Goal: Find specific page/section: Find specific page/section

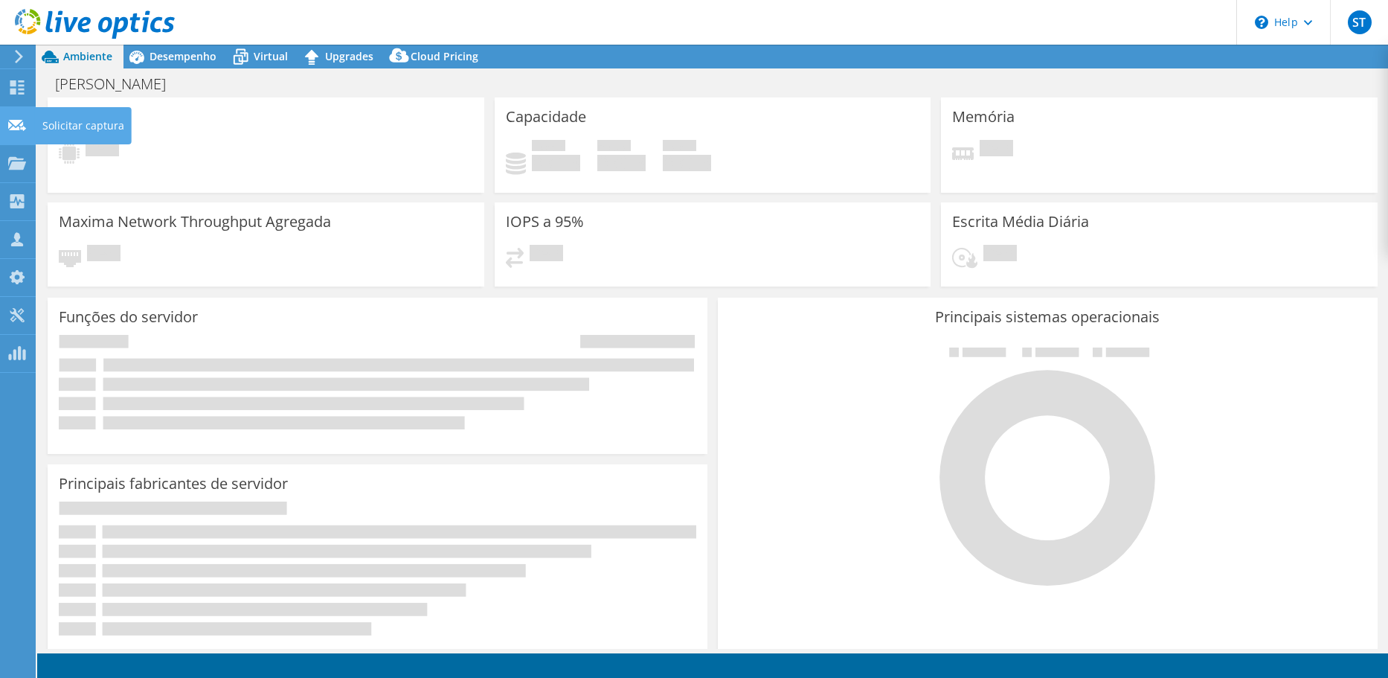
click at [23, 118] on icon at bounding box center [17, 125] width 18 height 14
select select "SouthAmerica"
select select "USD"
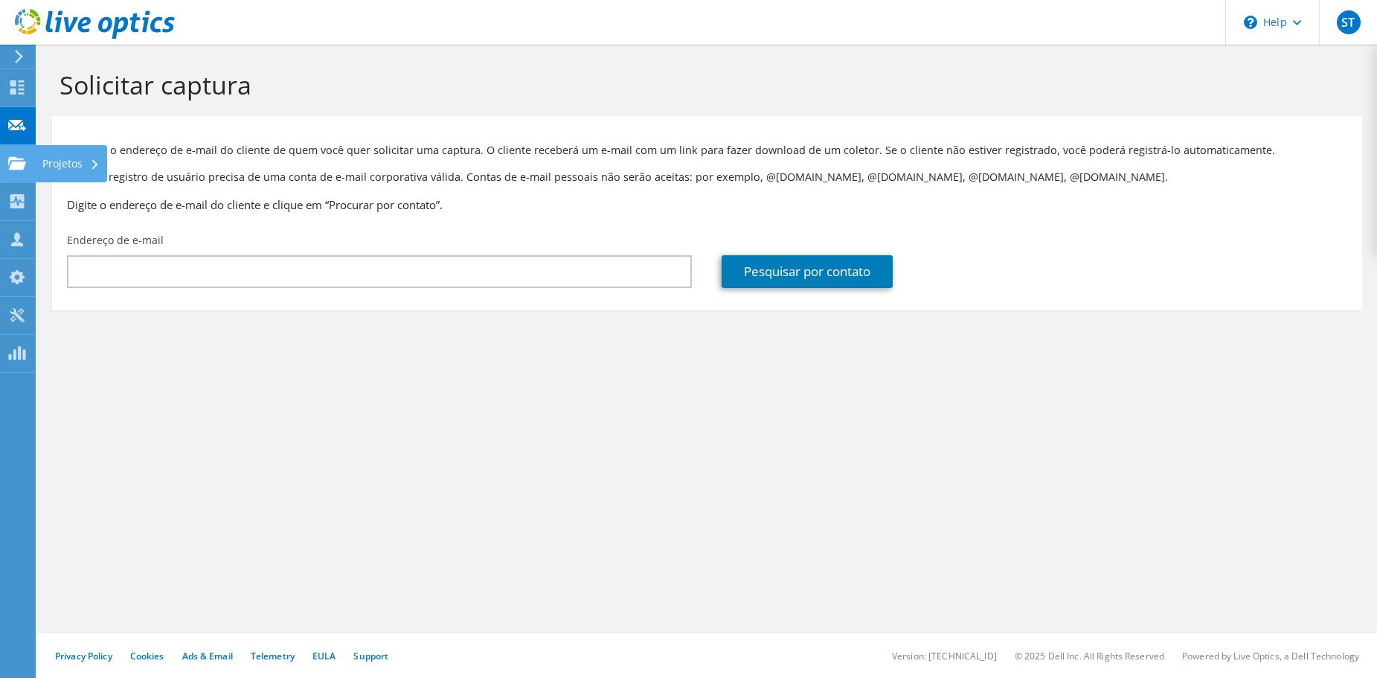
click at [24, 167] on use at bounding box center [17, 162] width 18 height 13
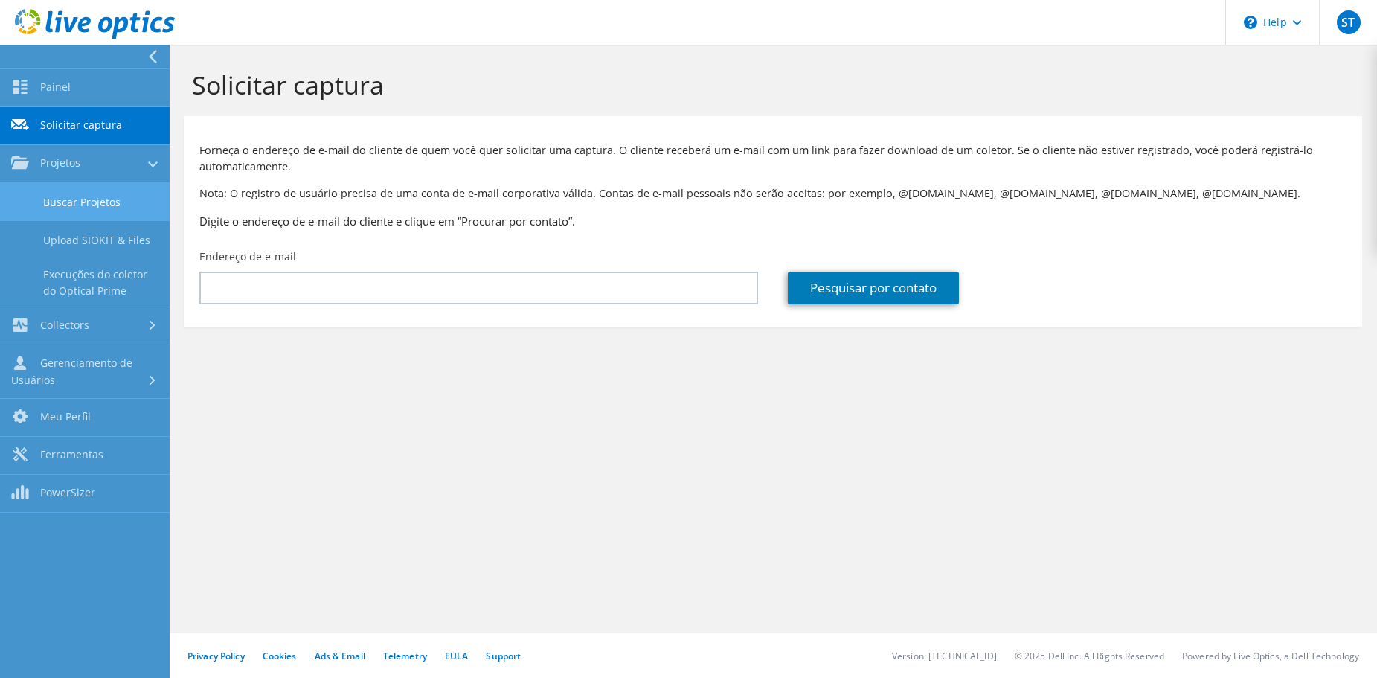
click at [58, 209] on link "Buscar Projetos" at bounding box center [85, 202] width 170 height 38
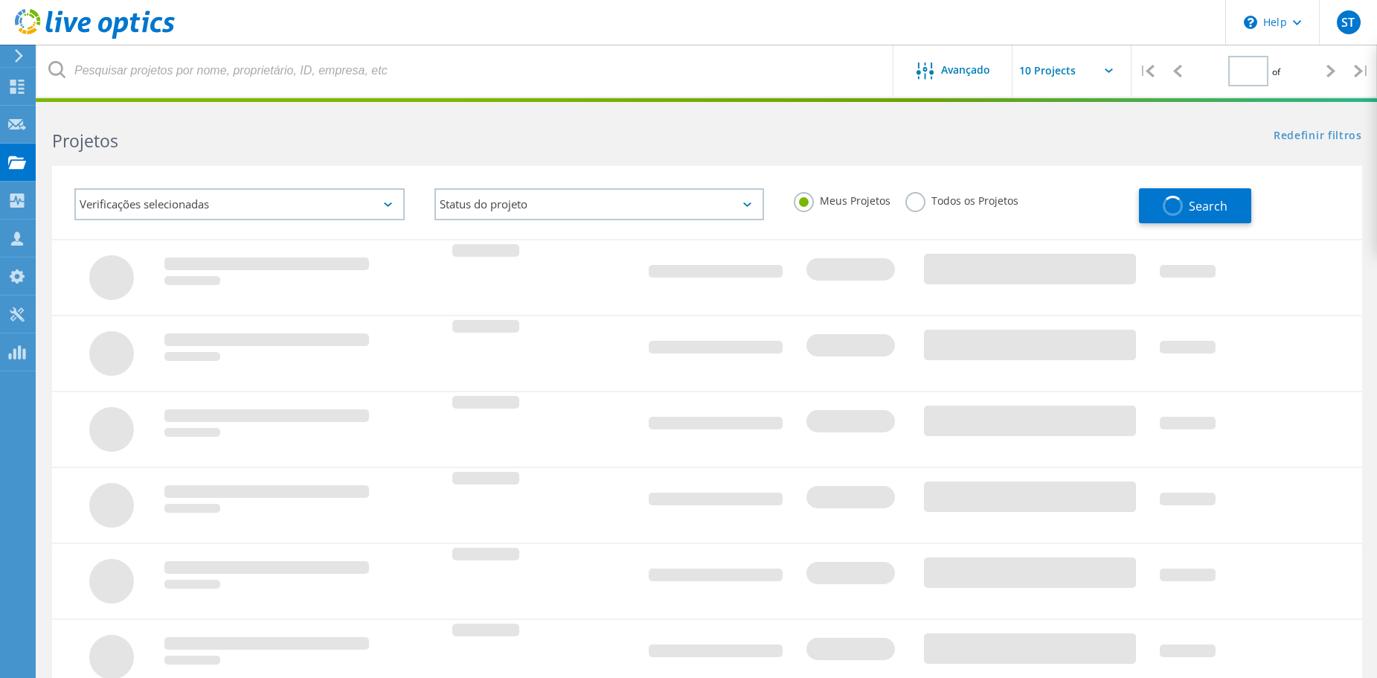
type input "1"
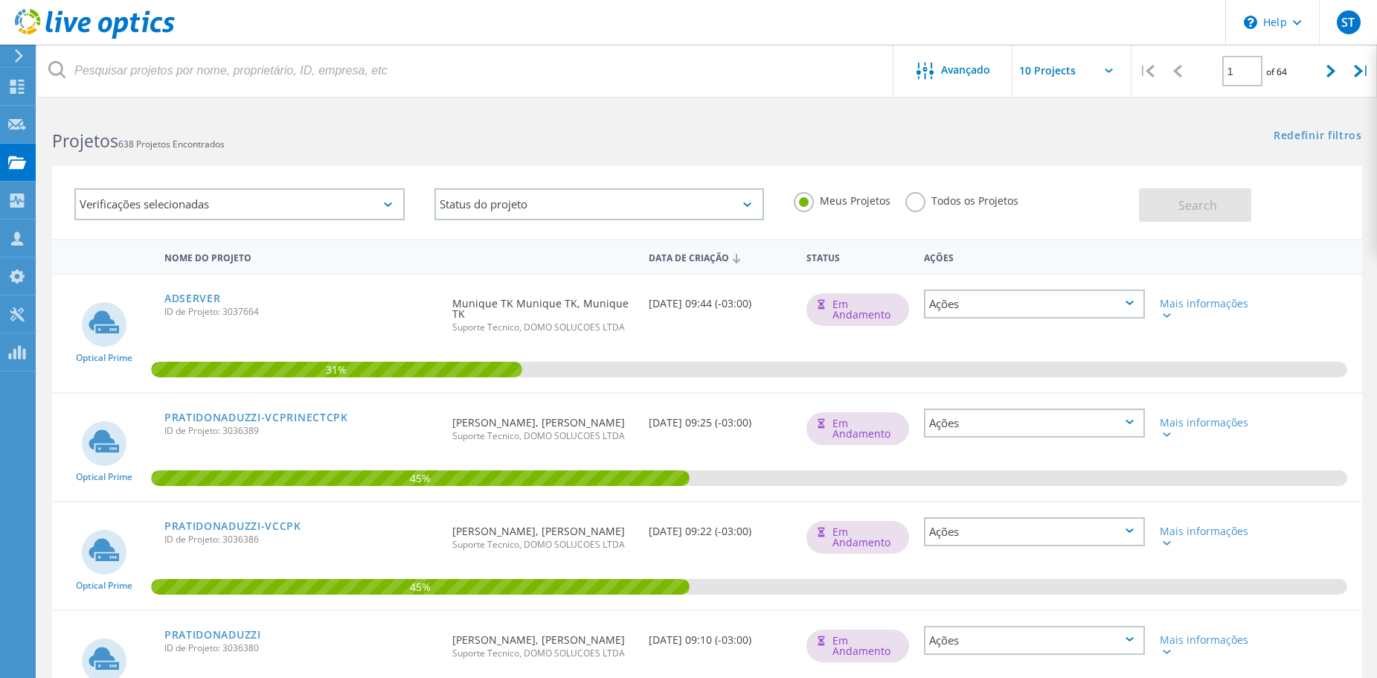
click at [20, 57] on use at bounding box center [19, 55] width 8 height 13
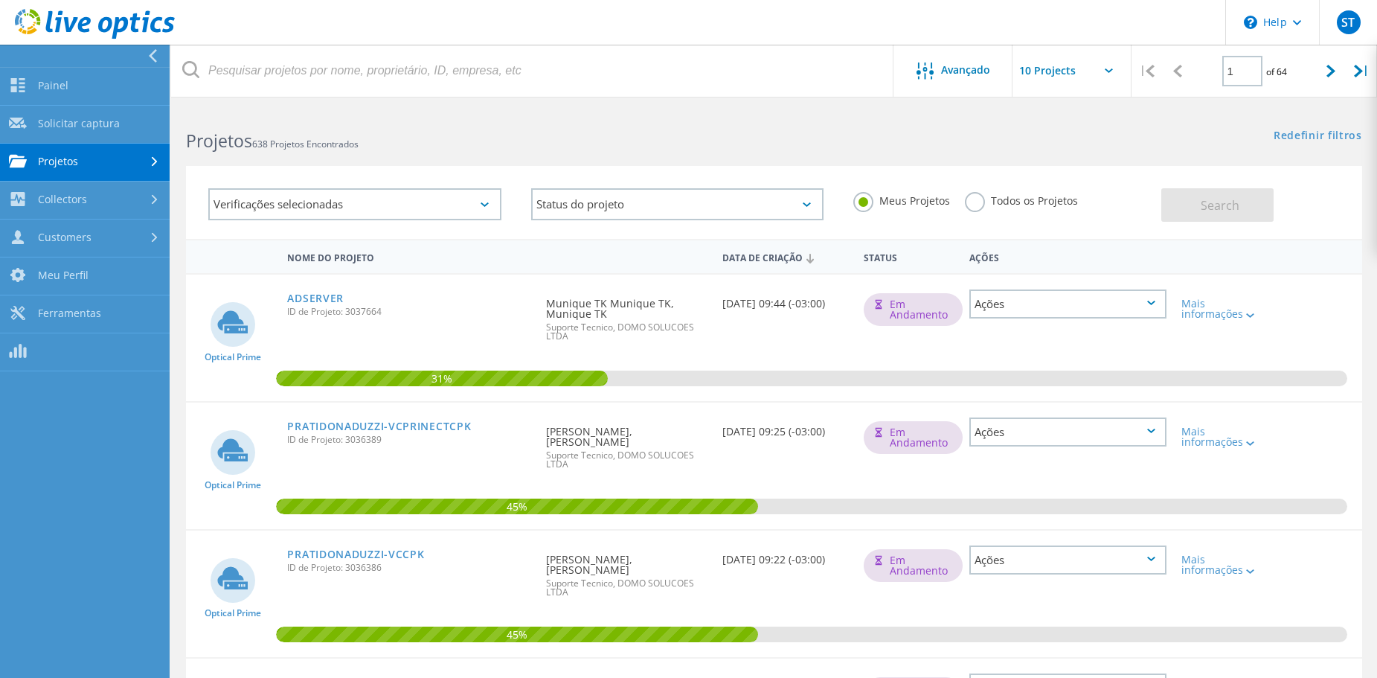
click at [20, 57] on div at bounding box center [81, 56] width 170 height 22
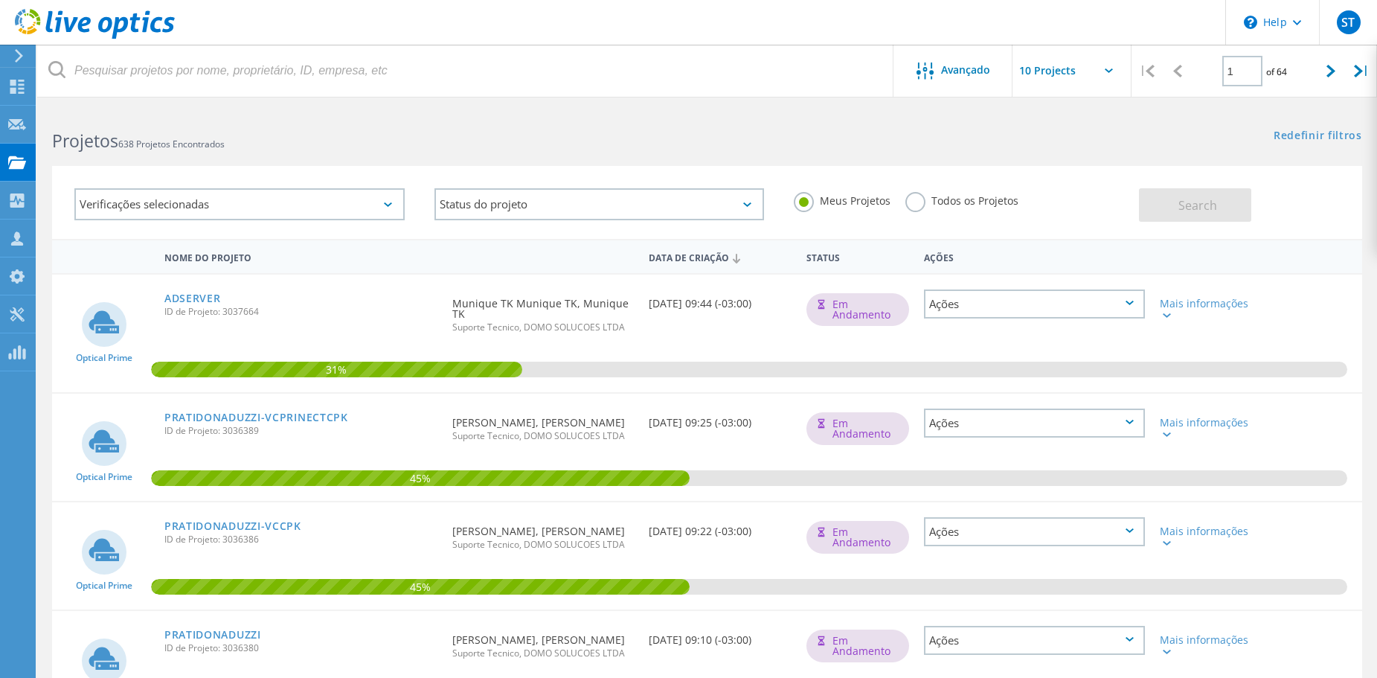
click at [264, 135] on h2 "Projetos 638 Projetos Encontrados" at bounding box center [372, 141] width 640 height 25
click at [563, 116] on div "Projetos 638 Projetos Encontrados" at bounding box center [372, 127] width 670 height 39
